Goal: Transaction & Acquisition: Obtain resource

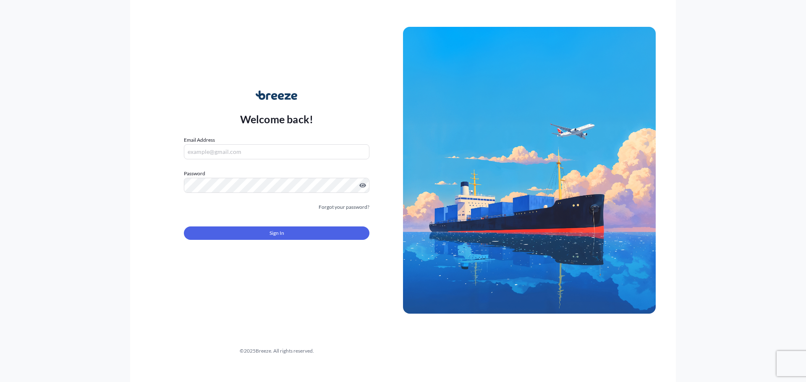
type input "[EMAIL_ADDRESS][DOMAIN_NAME]"
click at [226, 232] on button "Sign In" at bounding box center [277, 233] width 186 height 13
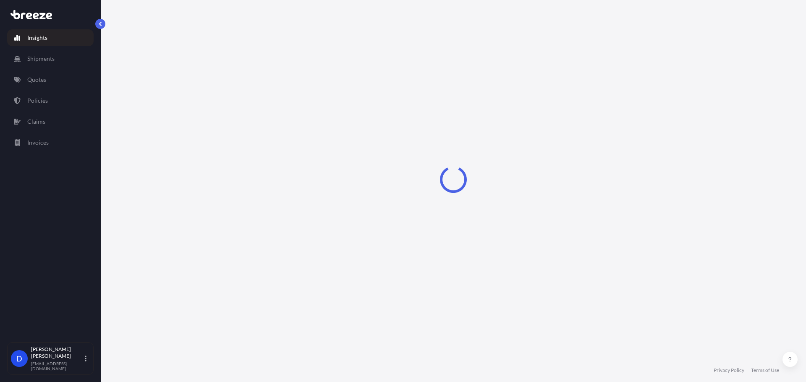
select select "2025"
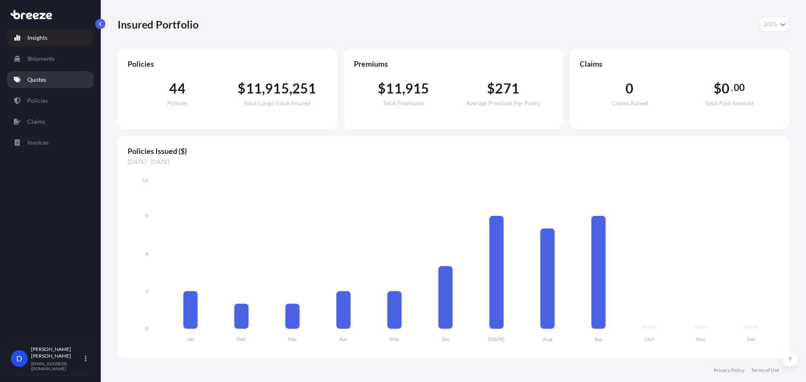
click at [40, 79] on p "Quotes" at bounding box center [36, 80] width 19 height 8
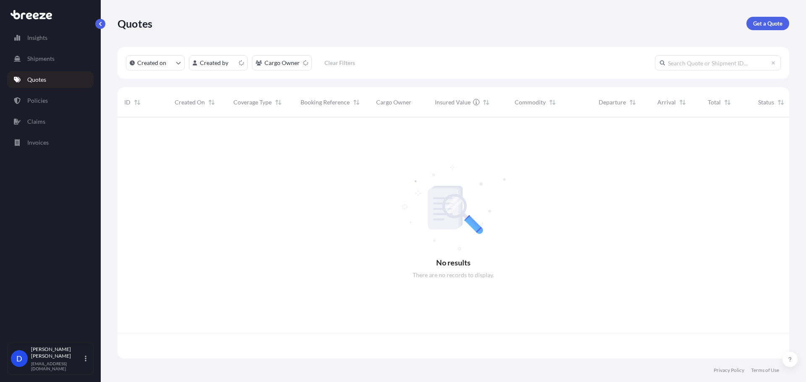
scroll to position [240, 665]
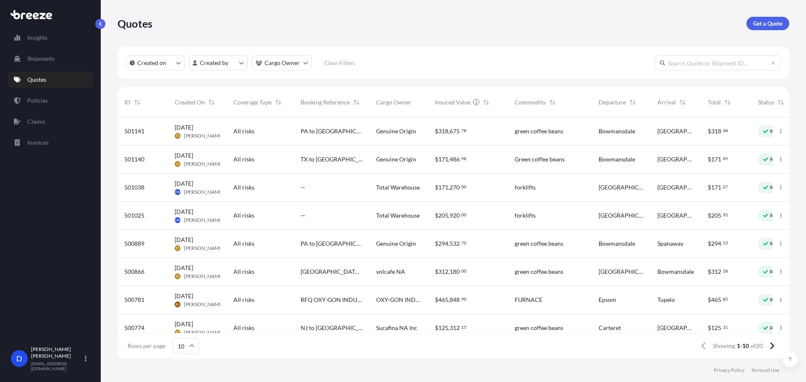
click at [751, 28] on link "Get a Quote" at bounding box center [767, 23] width 43 height 13
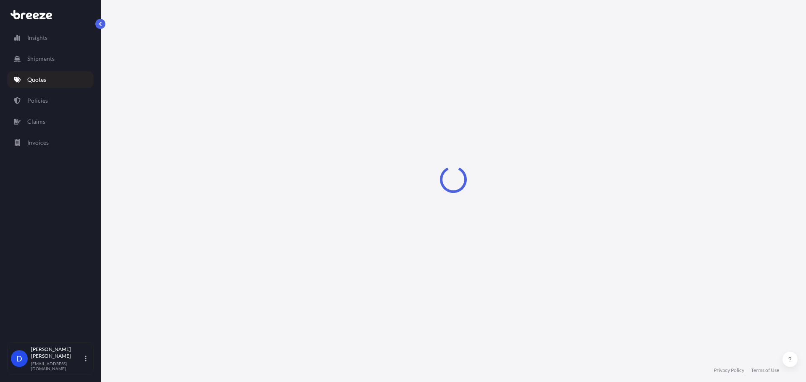
select select "Sea"
select select "1"
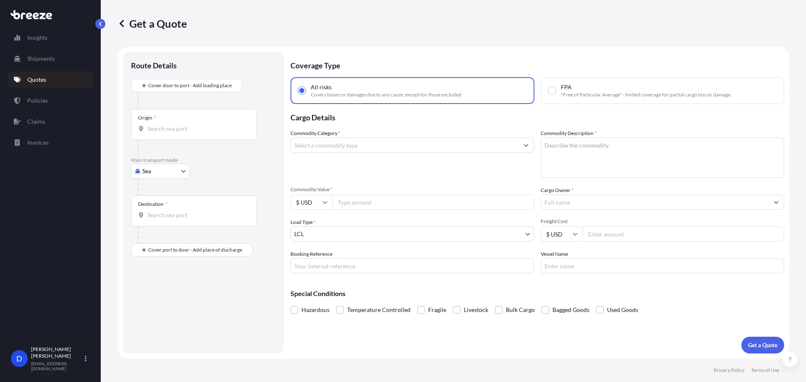
click at [323, 144] on input "Commodity Category *" at bounding box center [404, 145] width 227 height 15
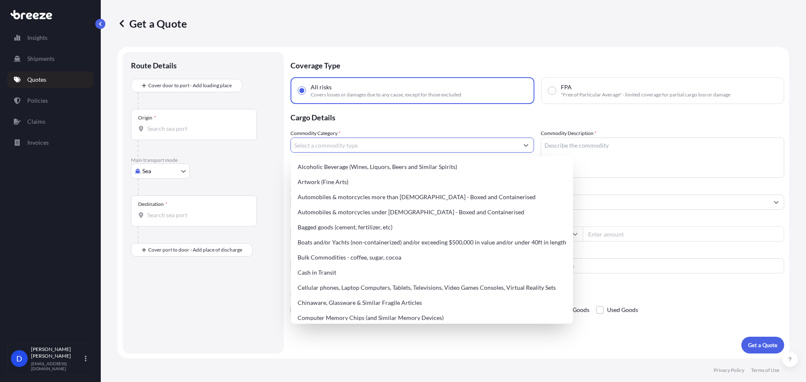
type input "f"
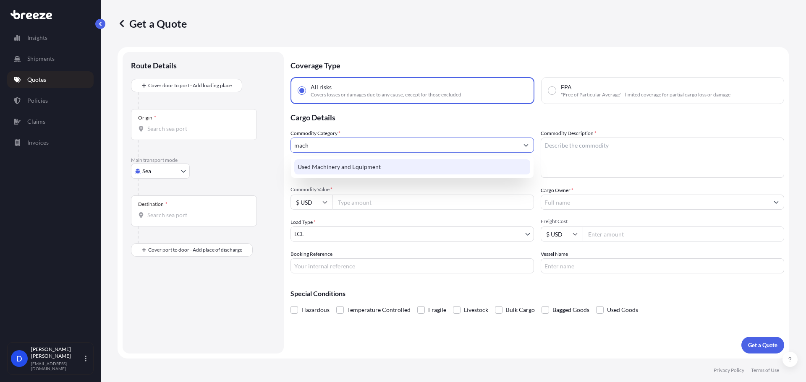
click at [392, 164] on div "Used Machinery and Equipment" at bounding box center [412, 166] width 236 height 15
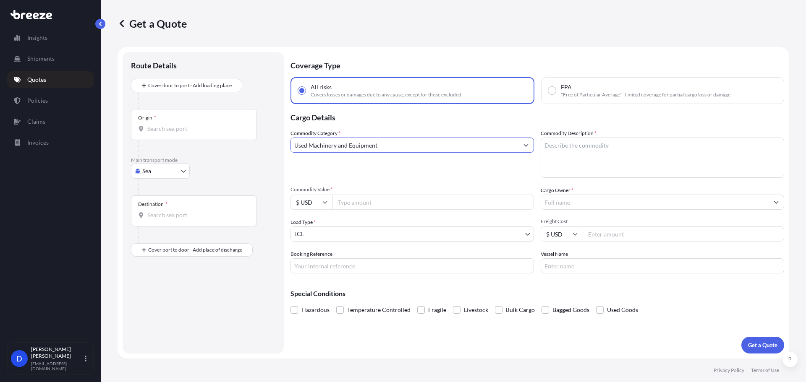
type input "Used Machinery and Equipment"
click at [620, 162] on textarea "Commodity Description *" at bounding box center [662, 158] width 243 height 40
type textarea "Forklifts"
click at [363, 200] on input "Commodity Value *" at bounding box center [432, 202] width 201 height 15
type input "150000"
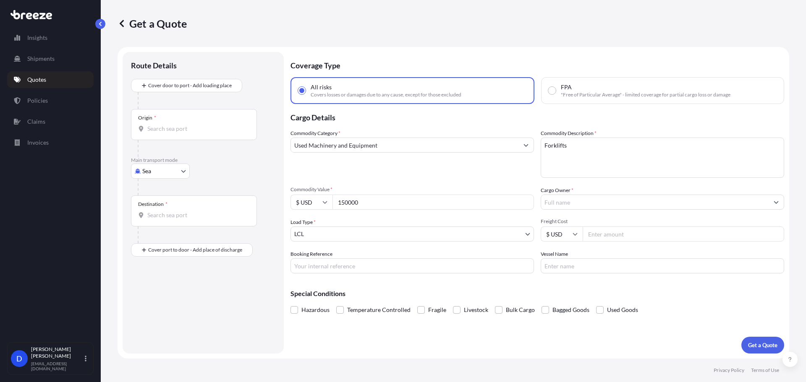
click at [559, 204] on input "Cargo Owner *" at bounding box center [654, 202] width 227 height 15
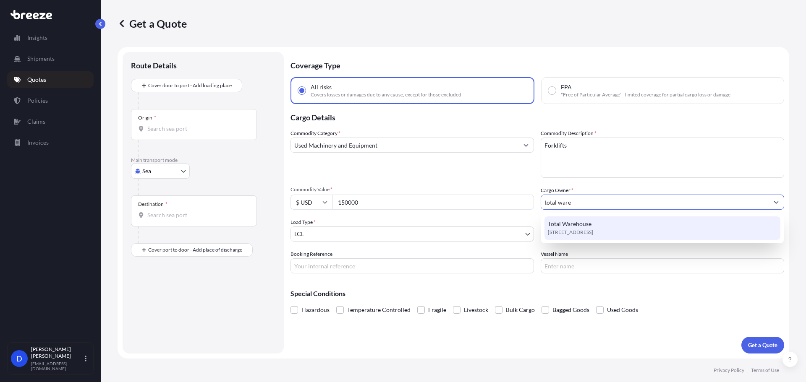
click at [567, 222] on span "Total Warehouse" at bounding box center [570, 224] width 44 height 8
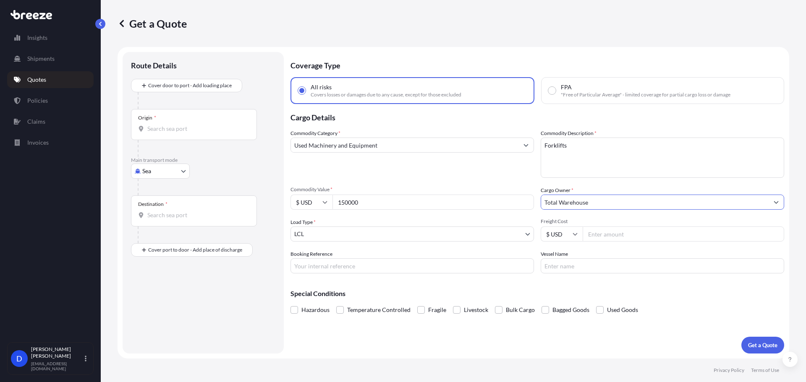
type input "Total Warehouse"
click at [330, 234] on body "15 options available. 9 options available. 0 options available. 1 option availa…" at bounding box center [403, 222] width 806 height 445
click at [162, 171] on body "9 options available. 0 options available. 1 option available. Insights Shipment…" at bounding box center [403, 222] width 806 height 445
click at [153, 221] on span "Road" at bounding box center [153, 223] width 13 height 8
select select "Road"
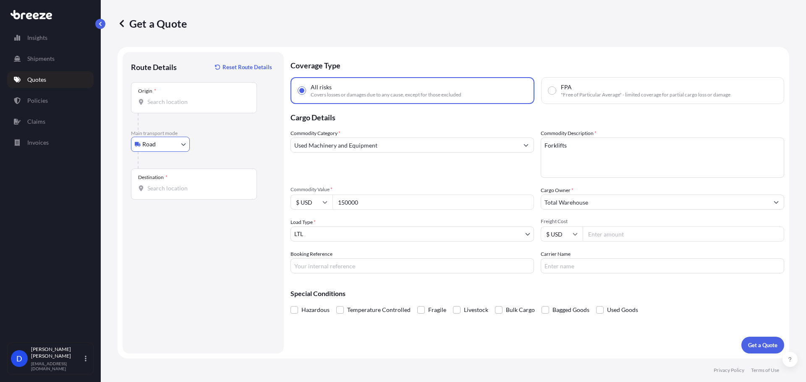
click at [173, 109] on div "Origin *" at bounding box center [194, 97] width 126 height 31
click at [173, 106] on input "Origin *" at bounding box center [196, 102] width 99 height 8
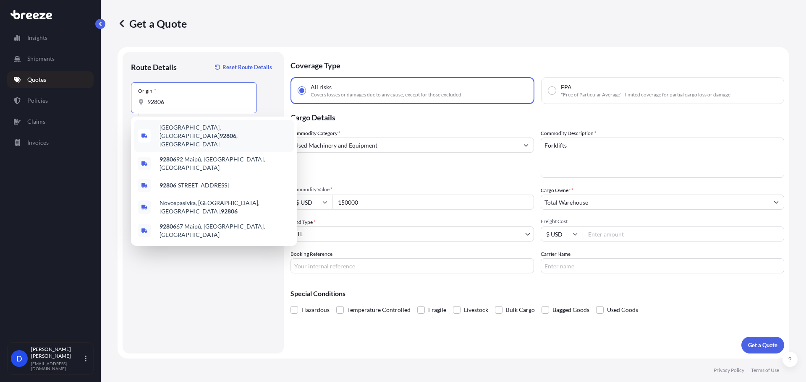
click at [175, 132] on span "[GEOGRAPHIC_DATA] , [GEOGRAPHIC_DATA]" at bounding box center [224, 135] width 131 height 25
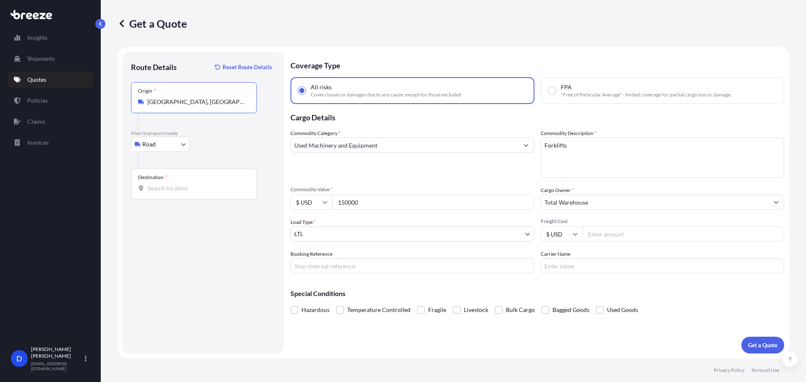
type input "[GEOGRAPHIC_DATA], [GEOGRAPHIC_DATA]"
click at [175, 192] on input "Destination *" at bounding box center [196, 188] width 99 height 8
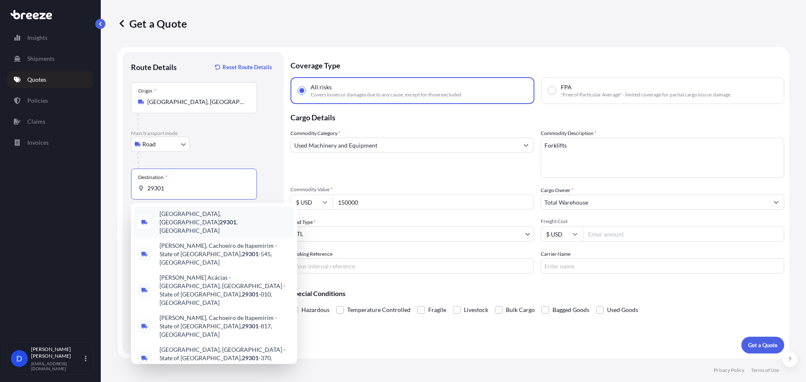
click at [167, 213] on span "[GEOGRAPHIC_DATA]" at bounding box center [224, 222] width 131 height 25
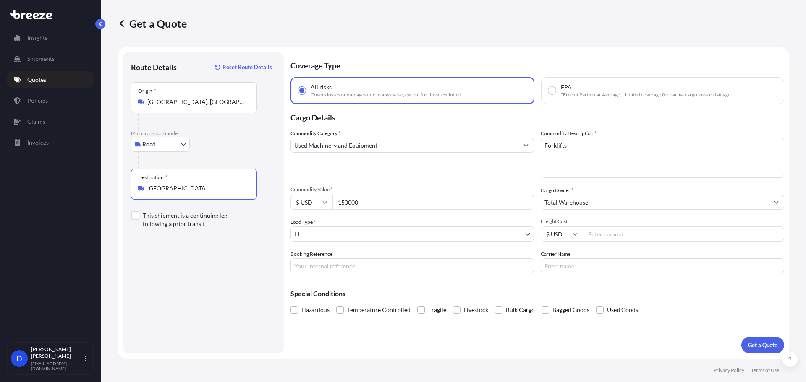
type input "[GEOGRAPHIC_DATA]"
click at [611, 235] on input "Freight Cost" at bounding box center [683, 234] width 201 height 15
type input "3400"
click at [342, 262] on input "Booking Reference" at bounding box center [411, 266] width 243 height 15
click at [753, 350] on button "Get a Quote" at bounding box center [762, 345] width 43 height 17
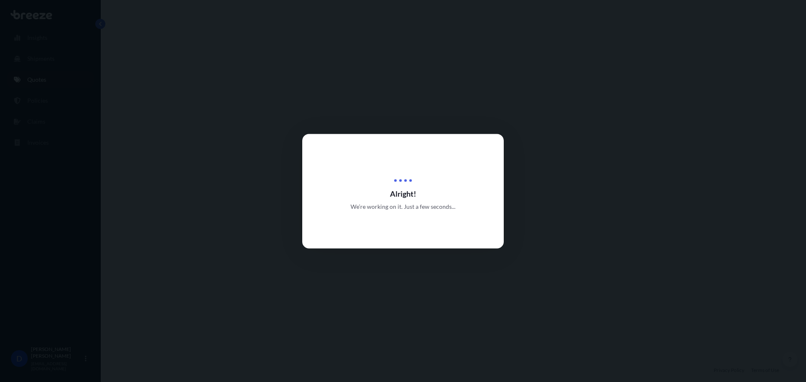
select select "Road"
select select "1"
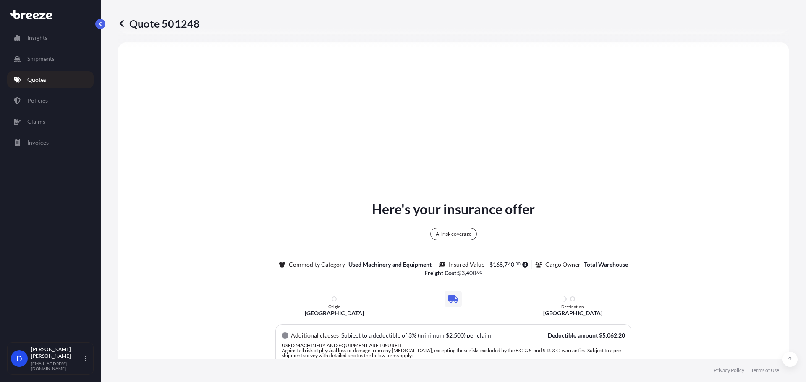
scroll to position [515, 0]
